Goal: Task Accomplishment & Management: Manage account settings

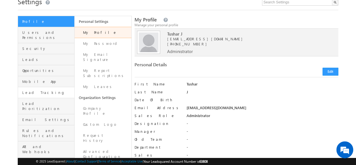
scroll to position [20, 0]
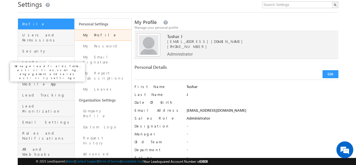
click at [48, 59] on span "Leads" at bounding box center [47, 61] width 51 height 5
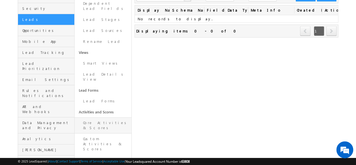
scroll to position [63, 0]
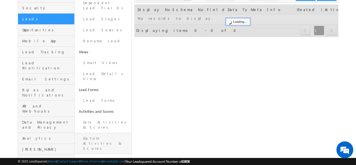
click at [114, 133] on link "Custom Activities & Scores" at bounding box center [103, 143] width 57 height 21
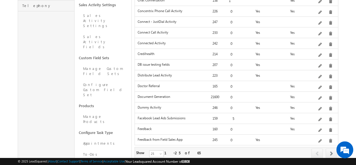
scroll to position [218, 0]
click at [152, 150] on span "25" at bounding box center [157, 152] width 15 height 5
click at [153, 152] on link "50" at bounding box center [153, 150] width 14 height 5
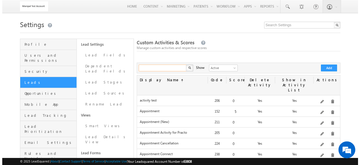
scroll to position [0, 0]
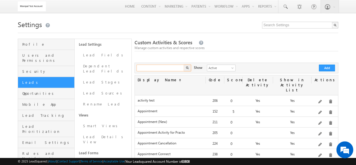
click at [158, 67] on input "text" at bounding box center [161, 67] width 48 height 7
type input "zoom"
click at [184, 64] on button "button" at bounding box center [187, 67] width 7 height 7
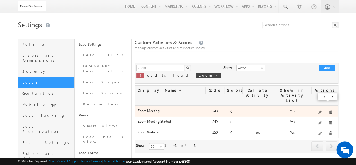
click at [320, 110] on span at bounding box center [321, 112] width 4 height 4
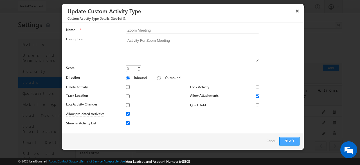
click at [286, 139] on button "Next" at bounding box center [290, 141] width 20 height 8
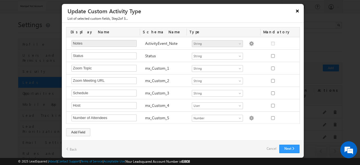
click at [299, 10] on button "×" at bounding box center [297, 11] width 9 height 10
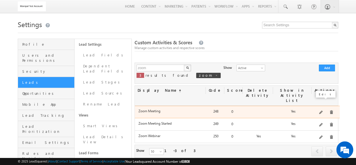
click at [322, 110] on span at bounding box center [321, 112] width 4 height 4
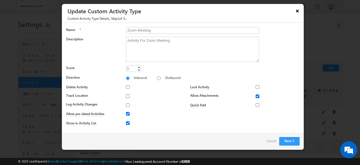
click at [297, 12] on button "×" at bounding box center [297, 11] width 9 height 10
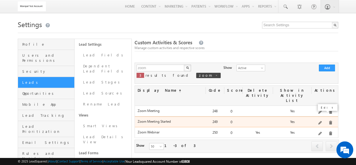
click at [321, 121] on span at bounding box center [321, 123] width 4 height 4
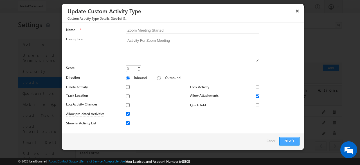
click at [286, 139] on button "Next" at bounding box center [290, 141] width 20 height 8
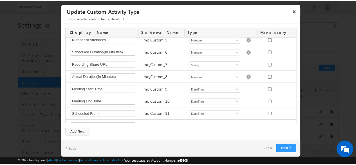
scroll to position [97, 0]
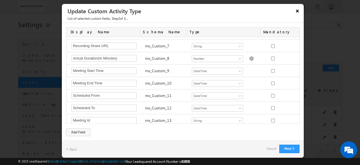
click at [296, 13] on button "×" at bounding box center [297, 11] width 9 height 10
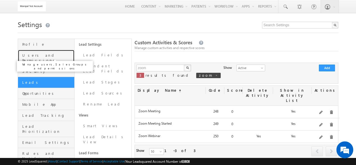
click at [53, 57] on span "Users and Permissions" at bounding box center [47, 58] width 51 height 10
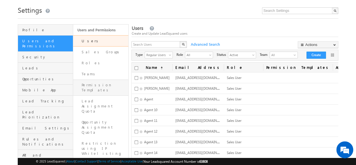
scroll to position [10, 0]
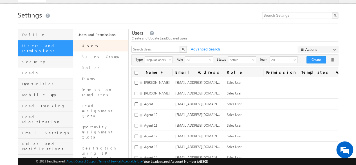
click at [52, 71] on link "Leads" at bounding box center [45, 72] width 55 height 11
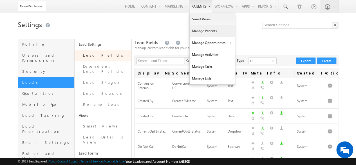
click at [202, 28] on link "Manage Patients" at bounding box center [212, 31] width 45 height 12
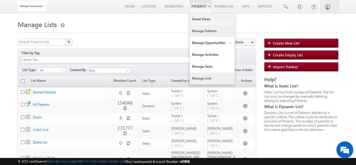
click at [206, 32] on link "Manage Patients" at bounding box center [212, 31] width 45 height 12
